Goal: Navigation & Orientation: Find specific page/section

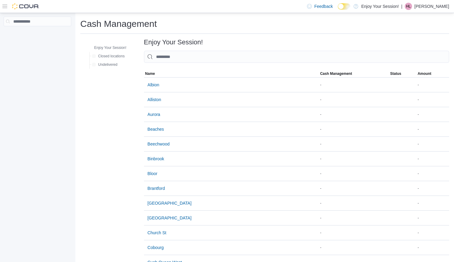
click at [424, 6] on p "Heather Legere" at bounding box center [431, 6] width 35 height 7
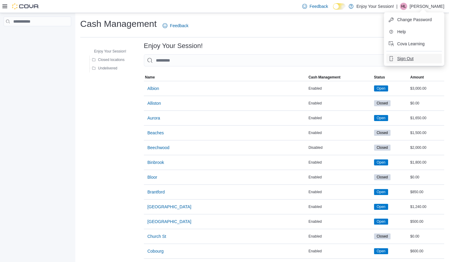
click at [413, 60] on span "Sign Out" at bounding box center [405, 58] width 16 height 6
